Goal: Find specific page/section: Find specific page/section

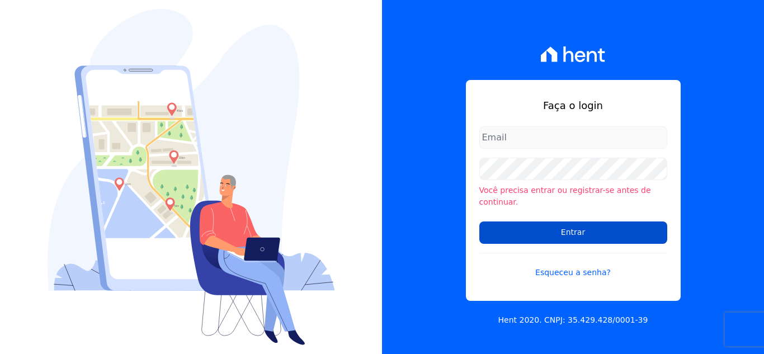
type input "[PERSON_NAME][EMAIL_ADDRESS][DOMAIN_NAME]"
click at [541, 222] on input "Entrar" at bounding box center [574, 233] width 188 height 22
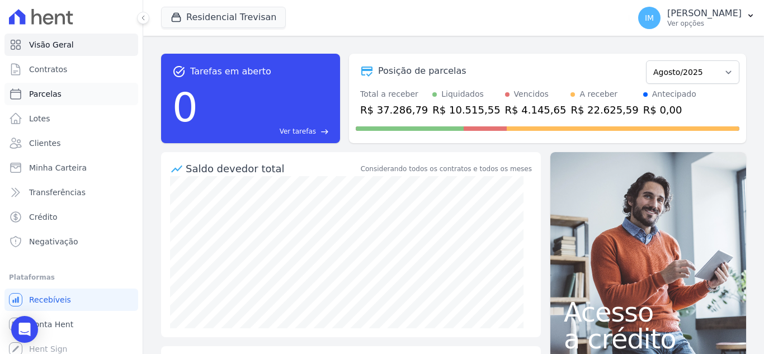
click at [45, 96] on span "Parcelas" at bounding box center [45, 93] width 32 height 11
select select
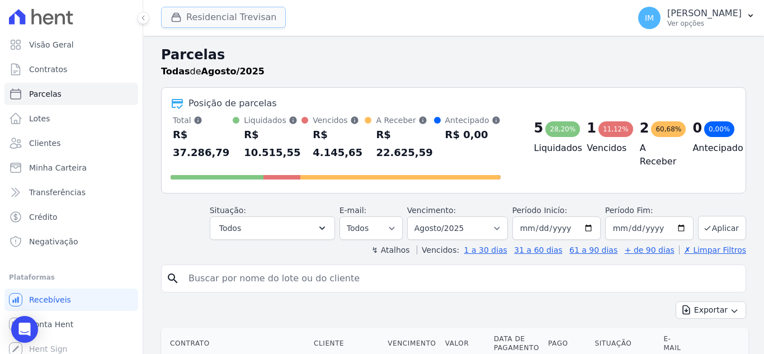
click at [224, 12] on button "Residencial Trevisan" at bounding box center [223, 17] width 125 height 21
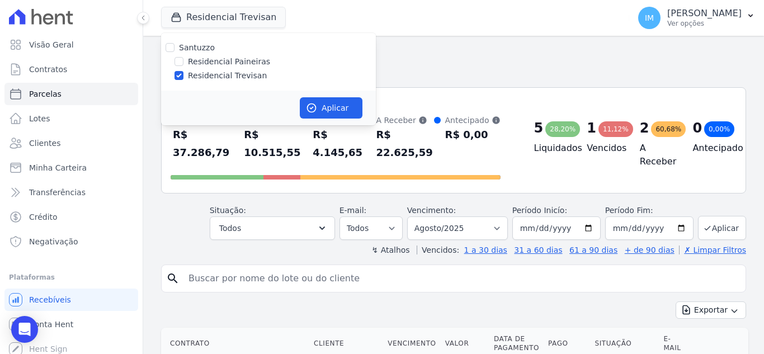
click at [220, 59] on label "Residencial Paineiras" at bounding box center [229, 62] width 82 height 12
click at [184, 59] on input "Residencial Paineiras" at bounding box center [179, 61] width 9 height 9
checkbox input "true"
click at [224, 77] on label "Residencial Trevisan" at bounding box center [227, 76] width 79 height 12
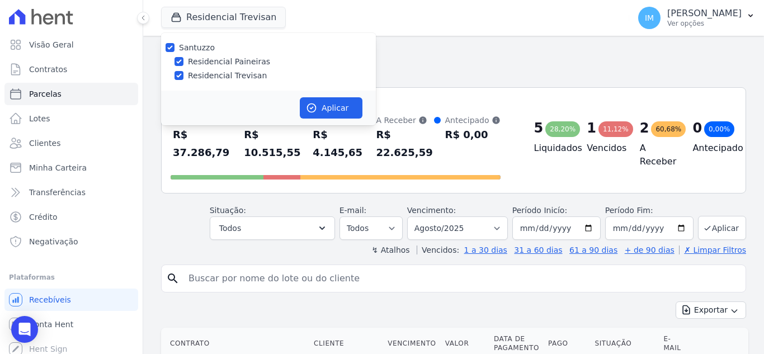
click at [184, 77] on input "Residencial Trevisan" at bounding box center [179, 75] width 9 height 9
checkbox input "false"
click at [335, 113] on button "Aplicar" at bounding box center [331, 107] width 63 height 21
select select
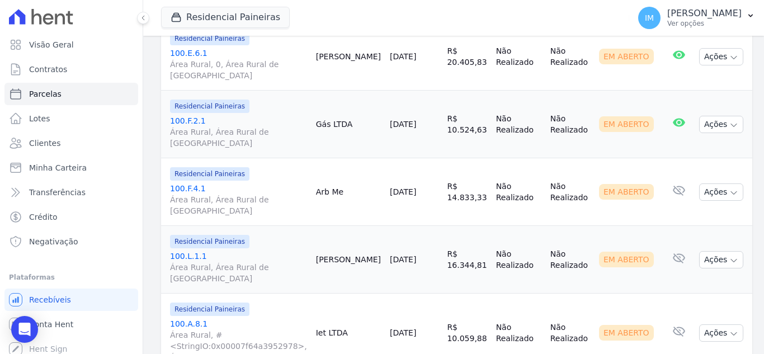
scroll to position [1637, 0]
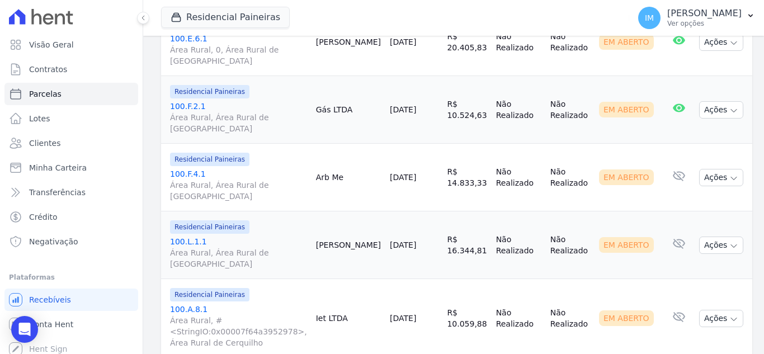
select select
